Goal: Information Seeking & Learning: Understand process/instructions

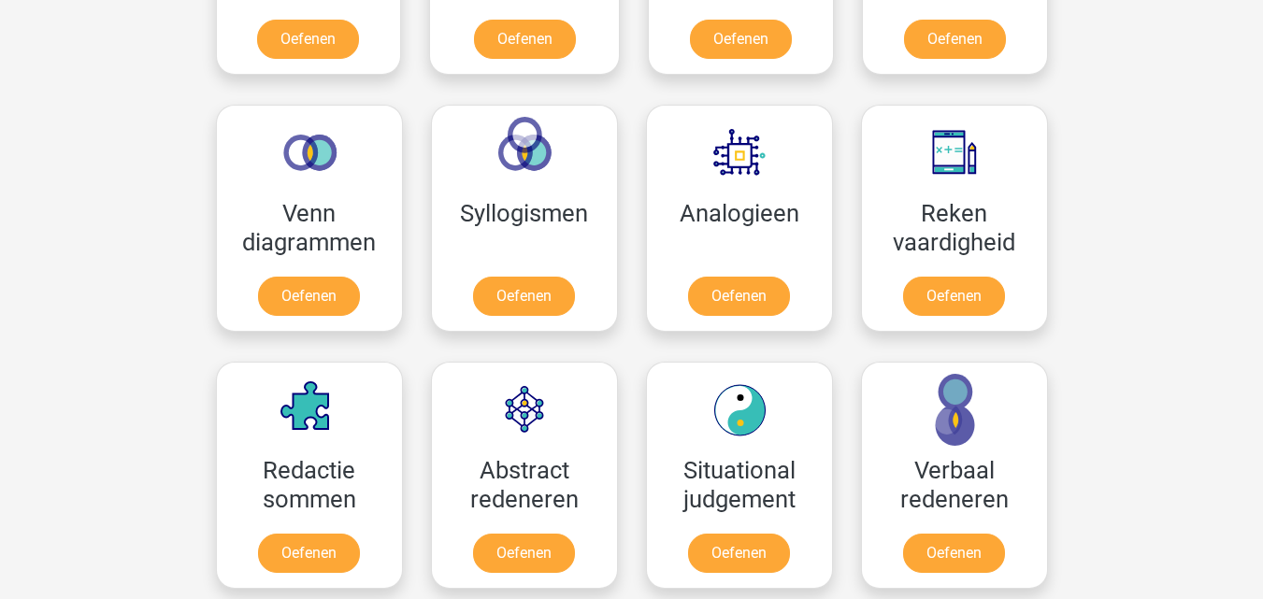
scroll to position [1043, 0]
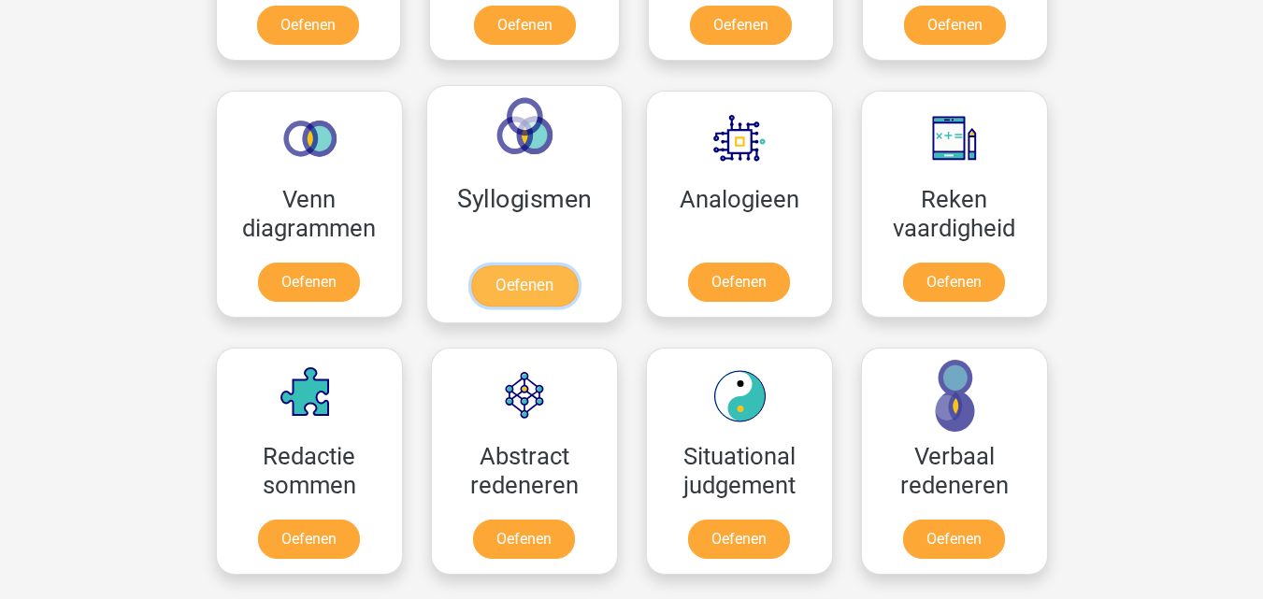
click at [554, 280] on link "Oefenen" at bounding box center [523, 286] width 107 height 41
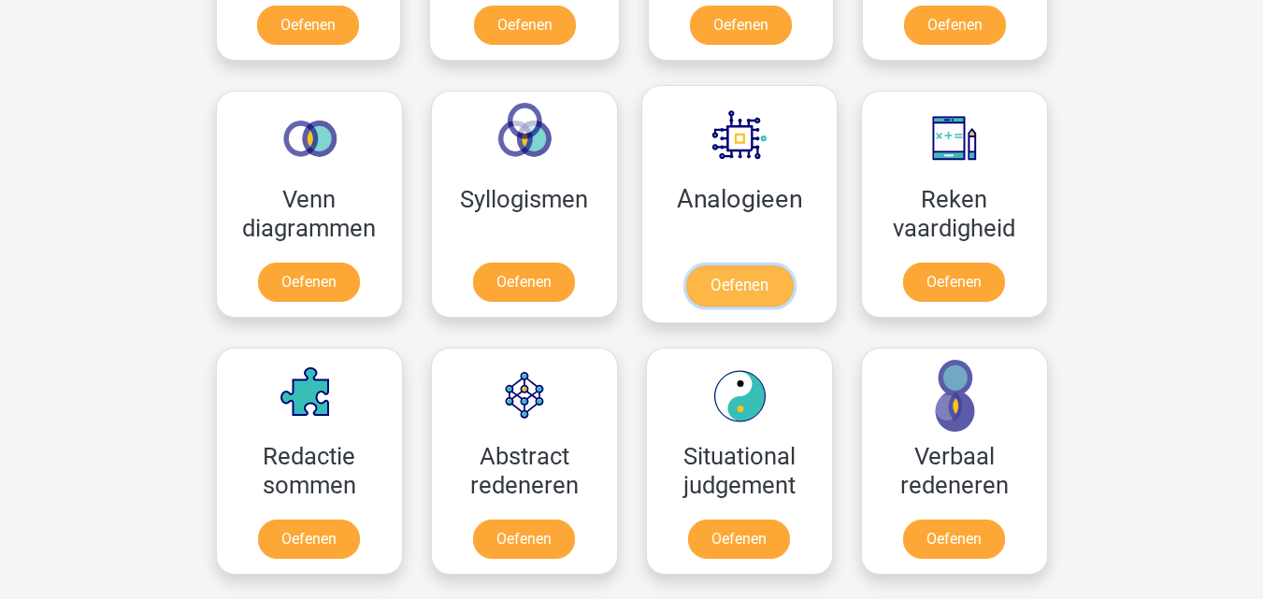
click at [744, 288] on link "Oefenen" at bounding box center [738, 286] width 107 height 41
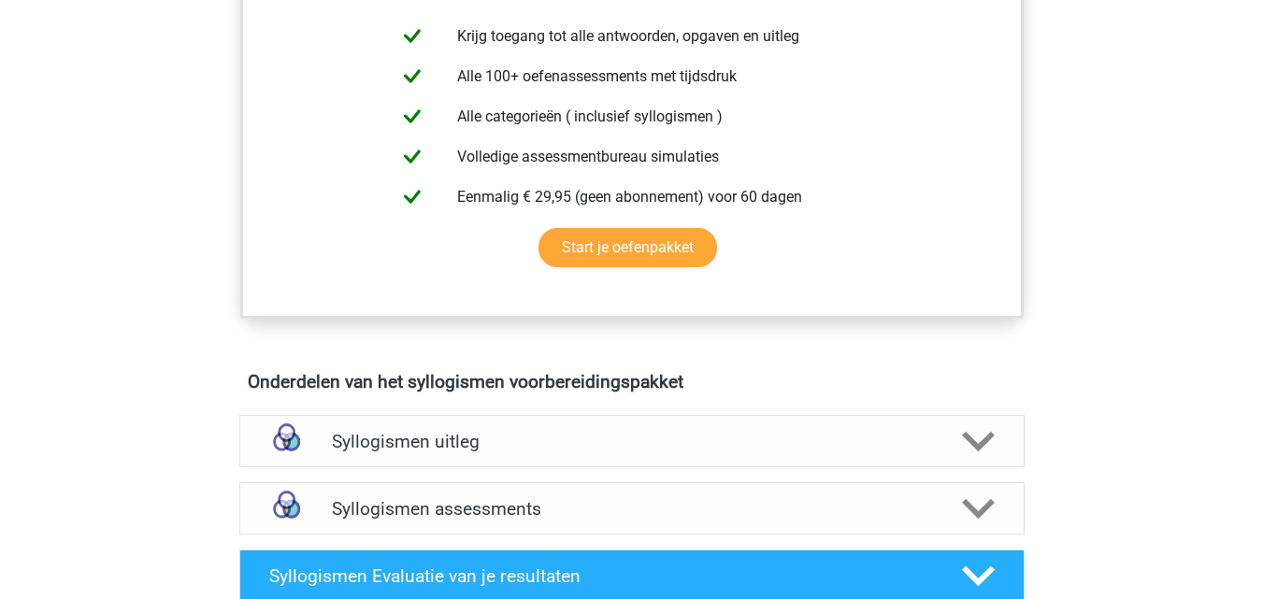
scroll to position [841, 0]
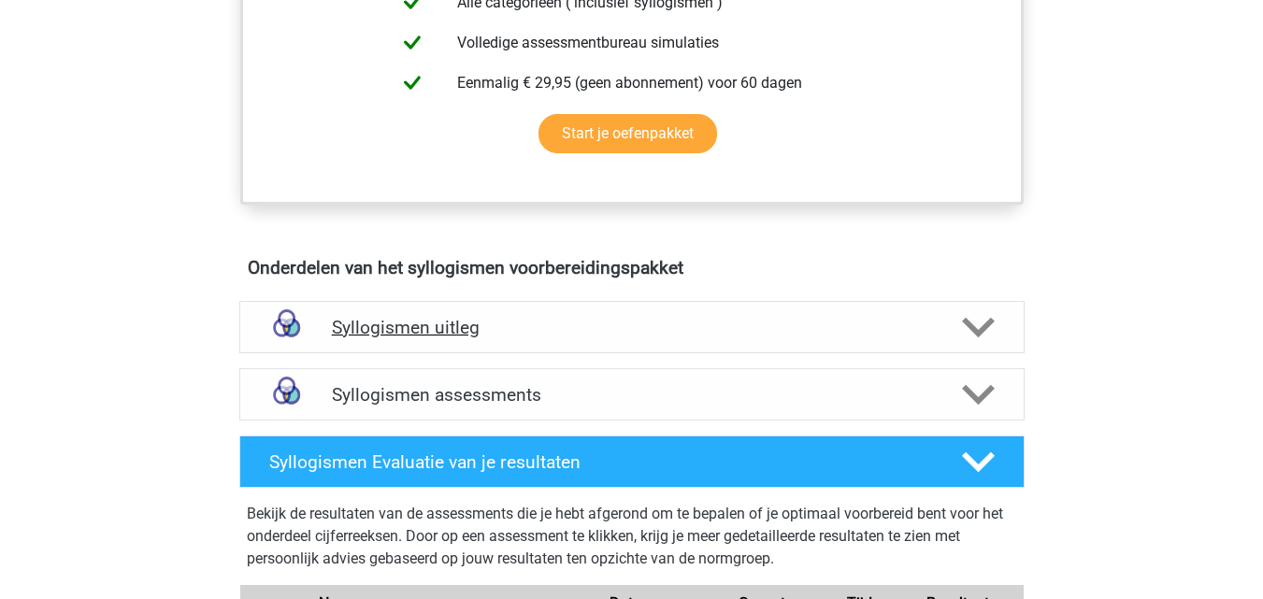
click at [517, 315] on div "Syllogismen uitleg" at bounding box center [631, 327] width 785 height 52
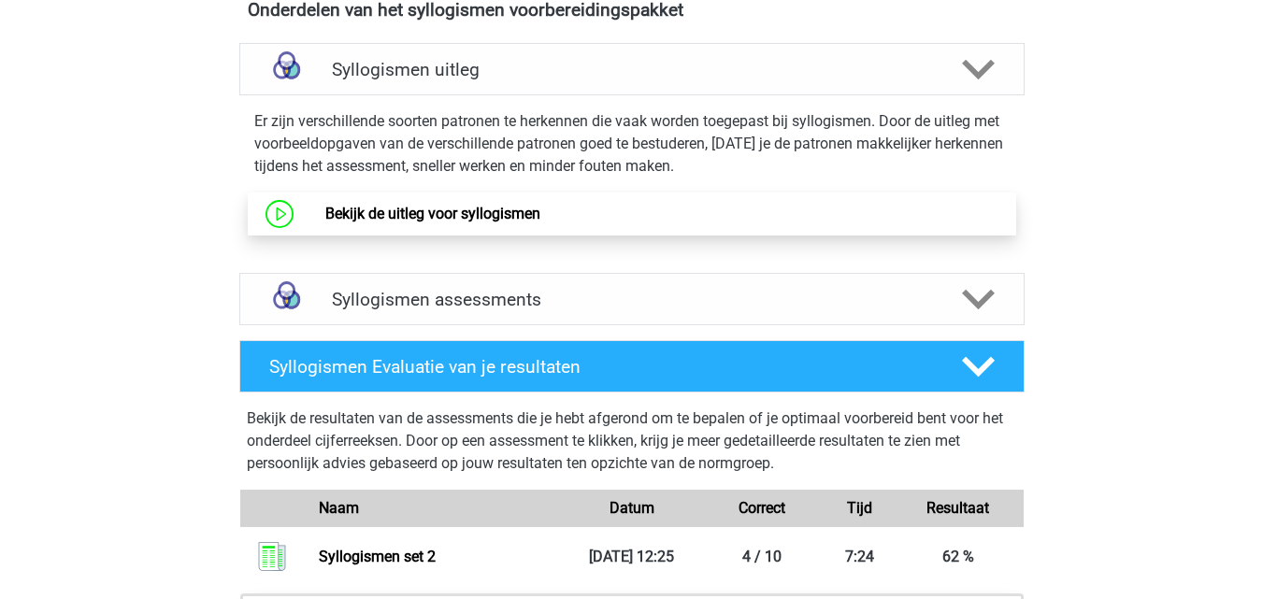
scroll to position [1122, 0]
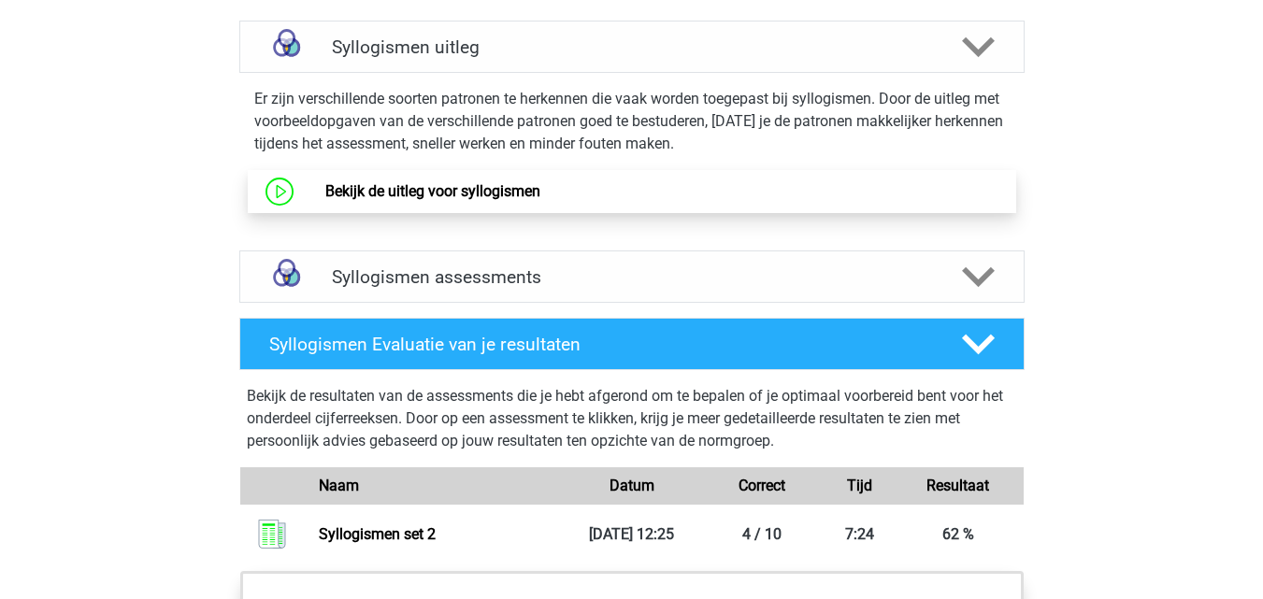
click at [488, 182] on link "Bekijk de uitleg voor syllogismen" at bounding box center [432, 191] width 215 height 18
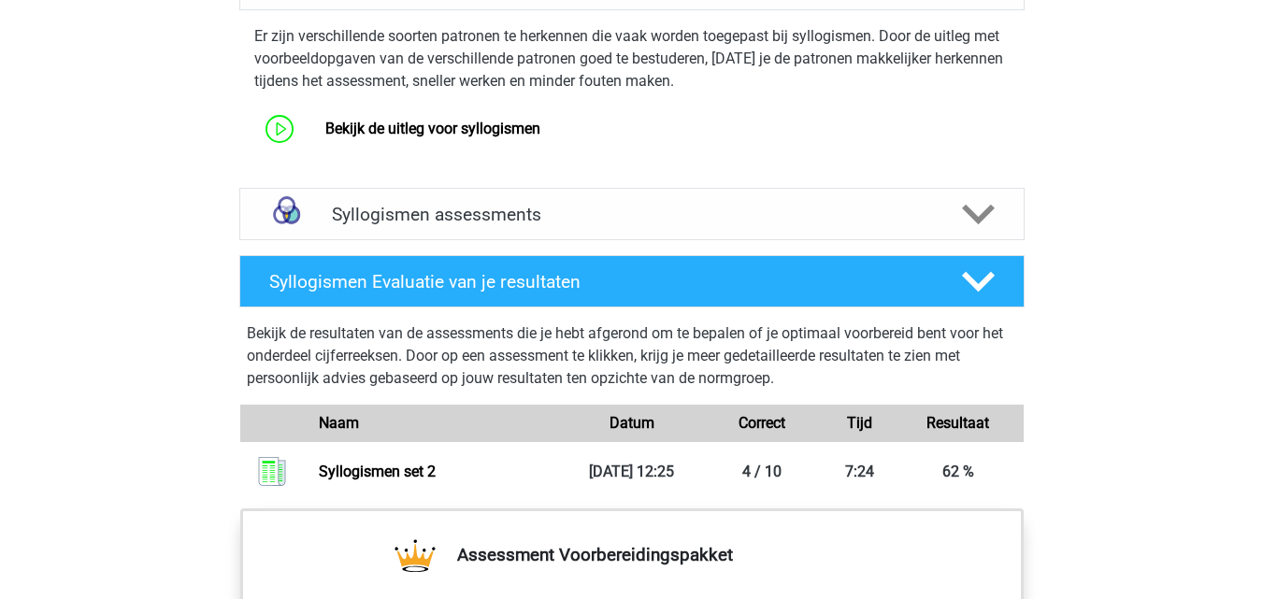
scroll to position [1215, 0]
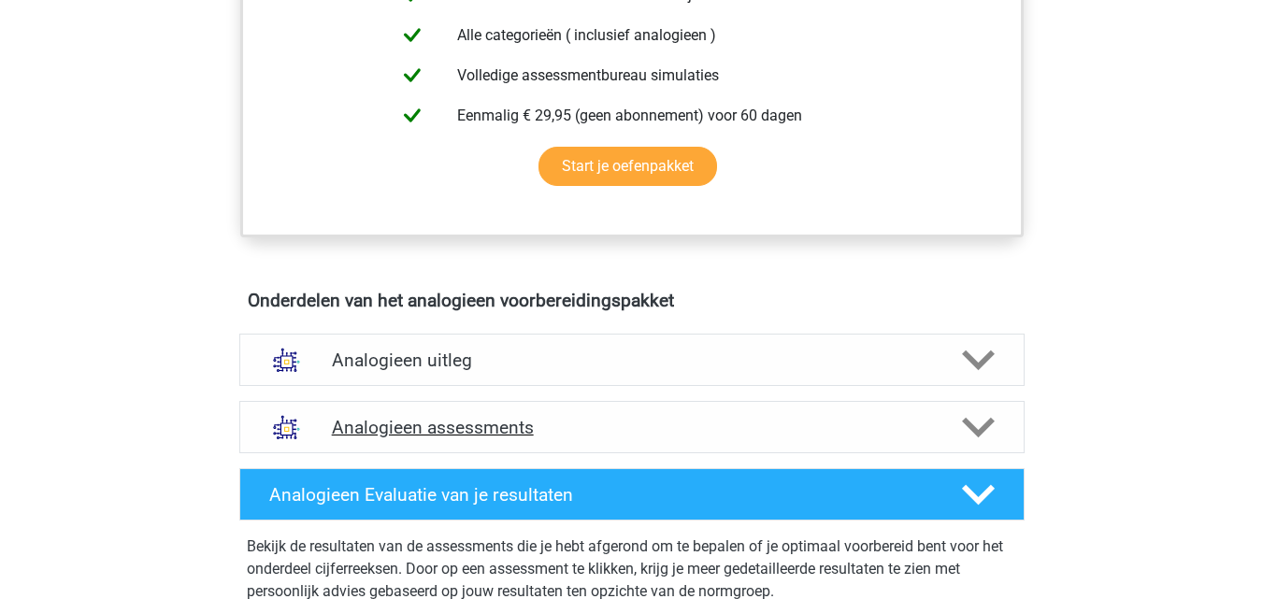
scroll to position [841, 0]
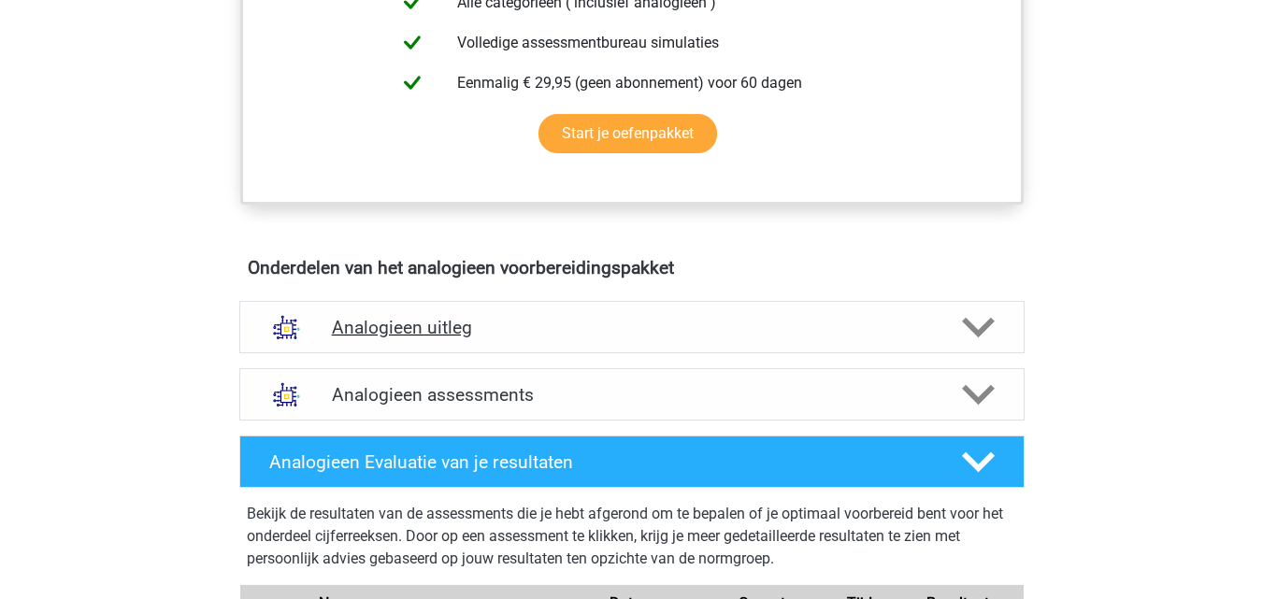
click at [405, 324] on h4 "Analogieen uitleg" at bounding box center [632, 328] width 600 height 22
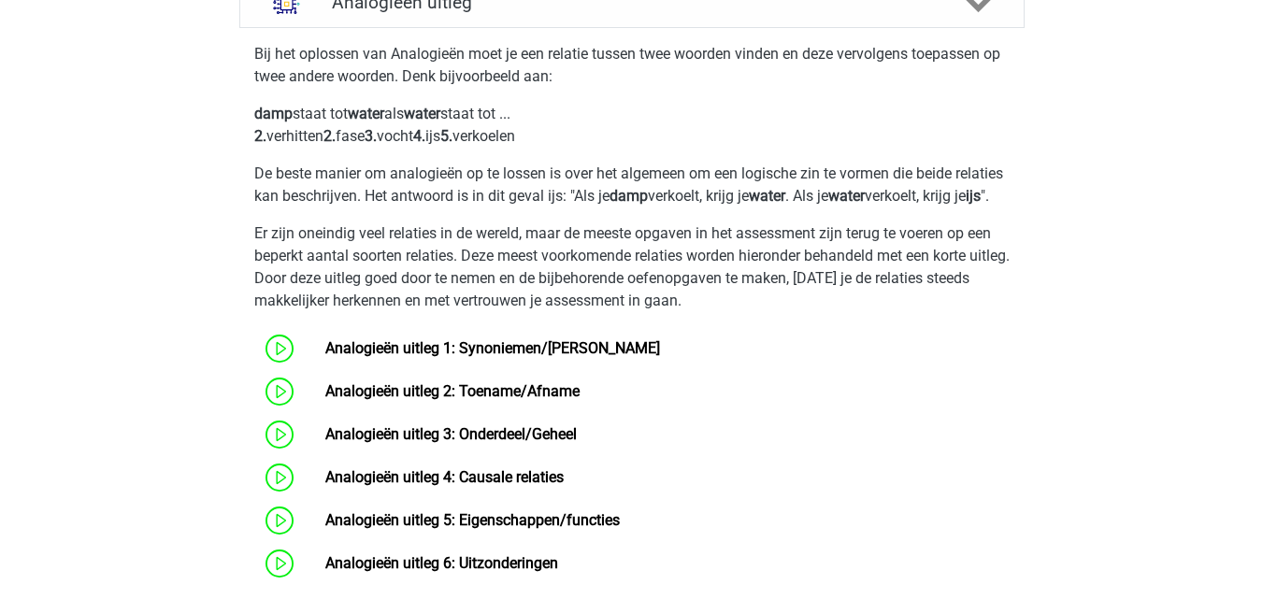
scroll to position [1215, 0]
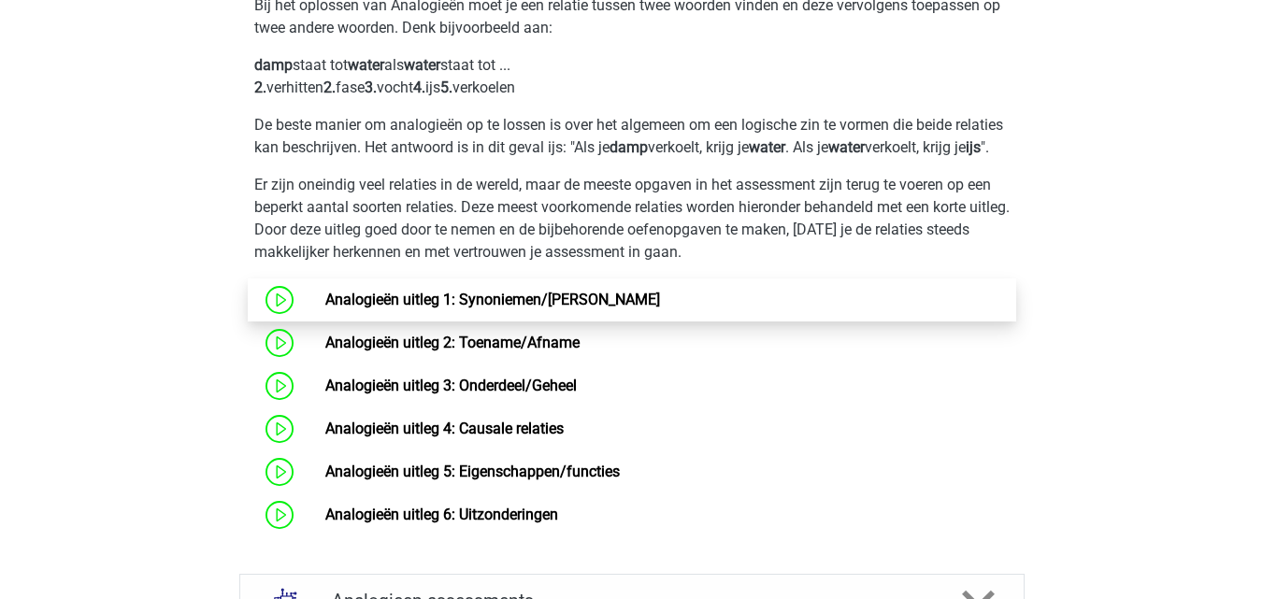
click at [407, 309] on link "Analogieën uitleg 1: Synoniemen/[PERSON_NAME]" at bounding box center [492, 300] width 335 height 18
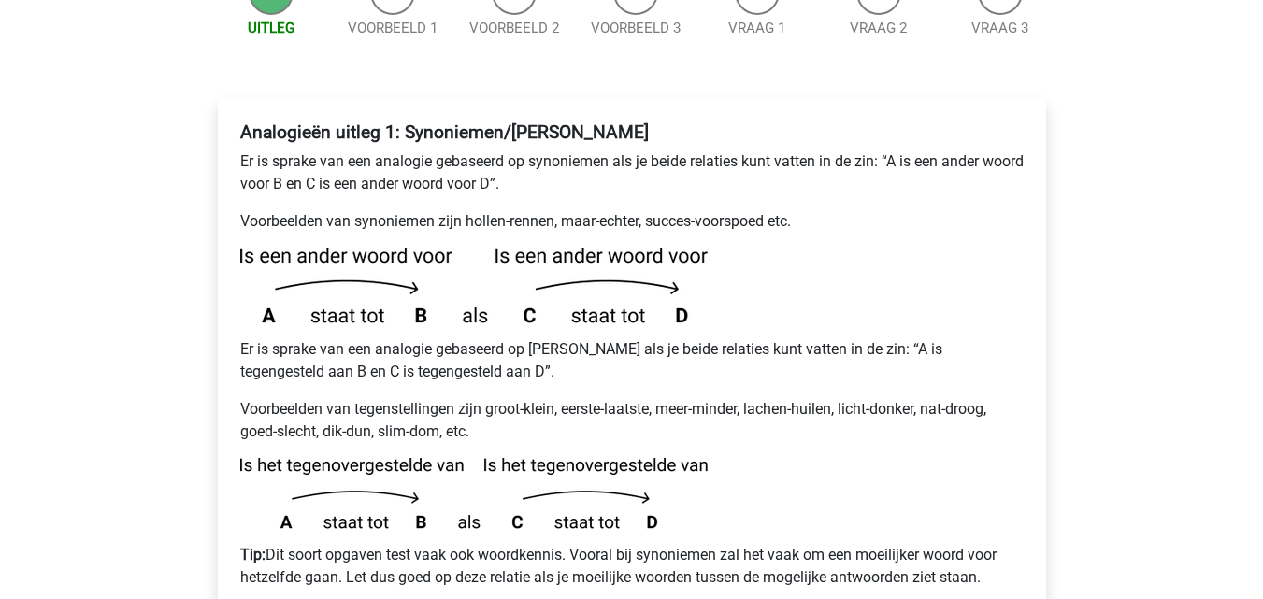
scroll to position [280, 0]
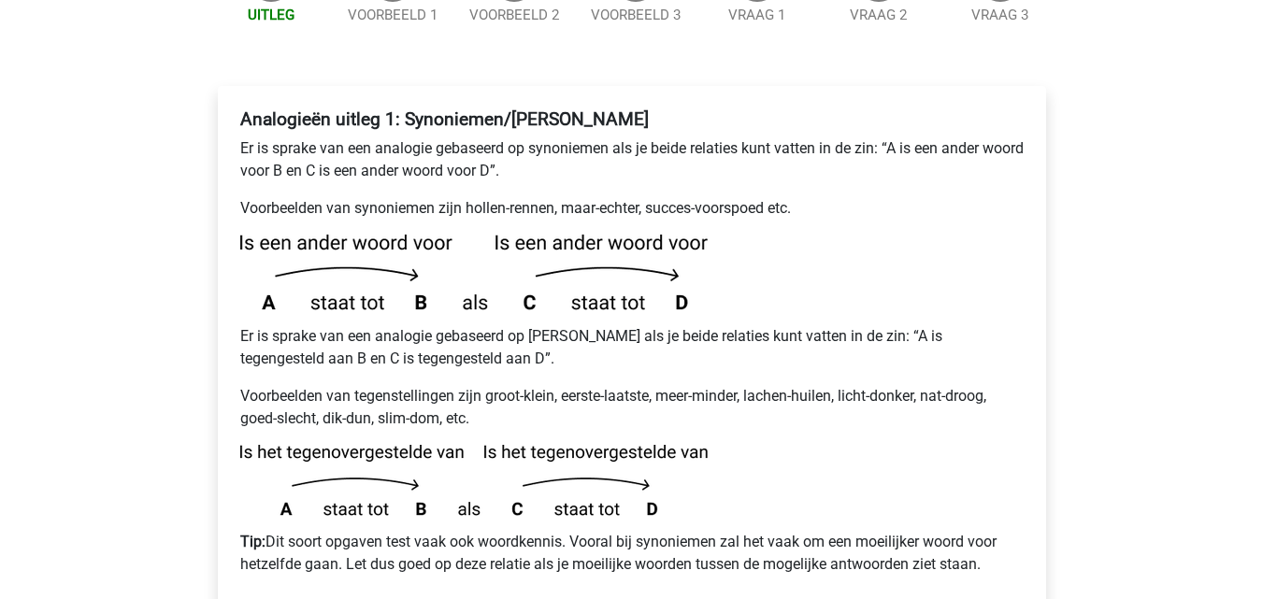
click at [851, 101] on div "Analogieën uitleg 1: Synoniemen/[PERSON_NAME] Er is sprake van een analogie geb…" at bounding box center [632, 349] width 798 height 497
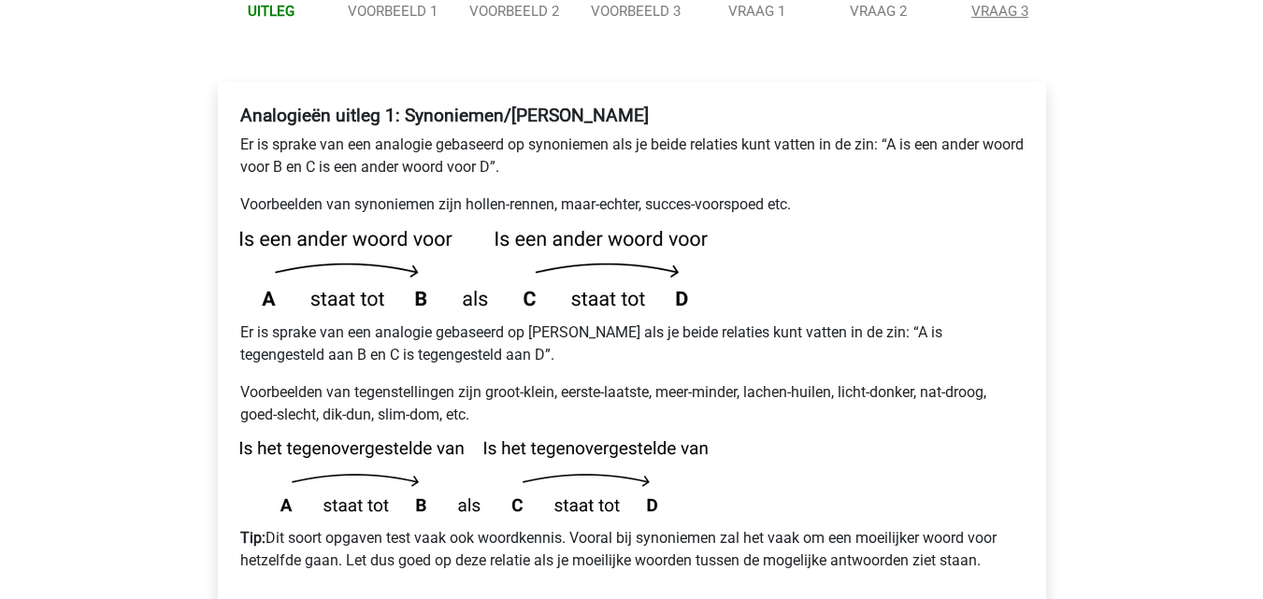
scroll to position [0, 0]
